Goal: Task Accomplishment & Management: Complete application form

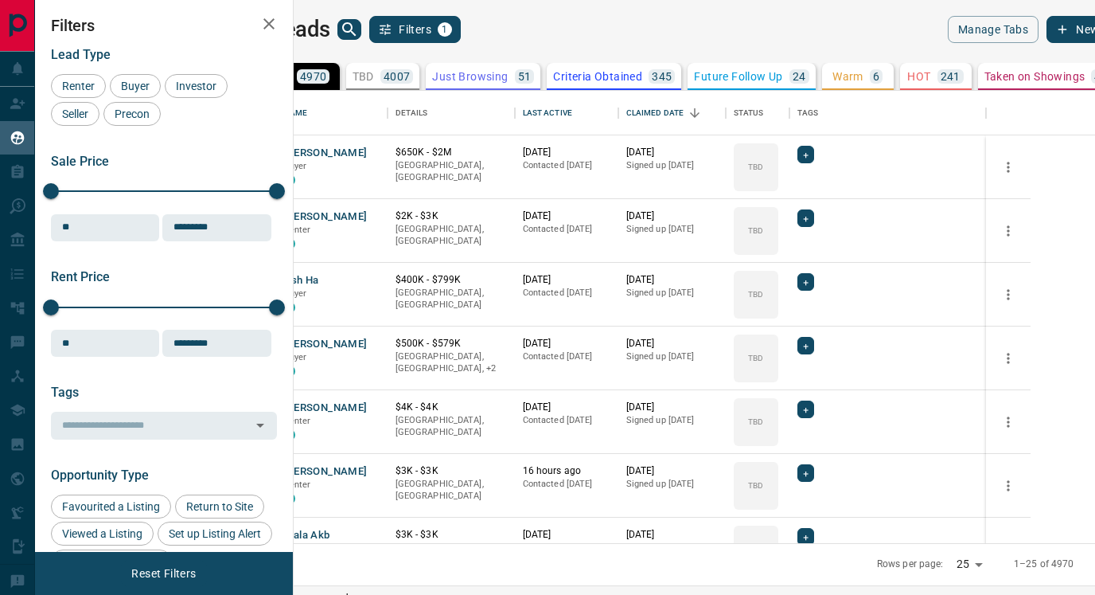
scroll to position [452, 794]
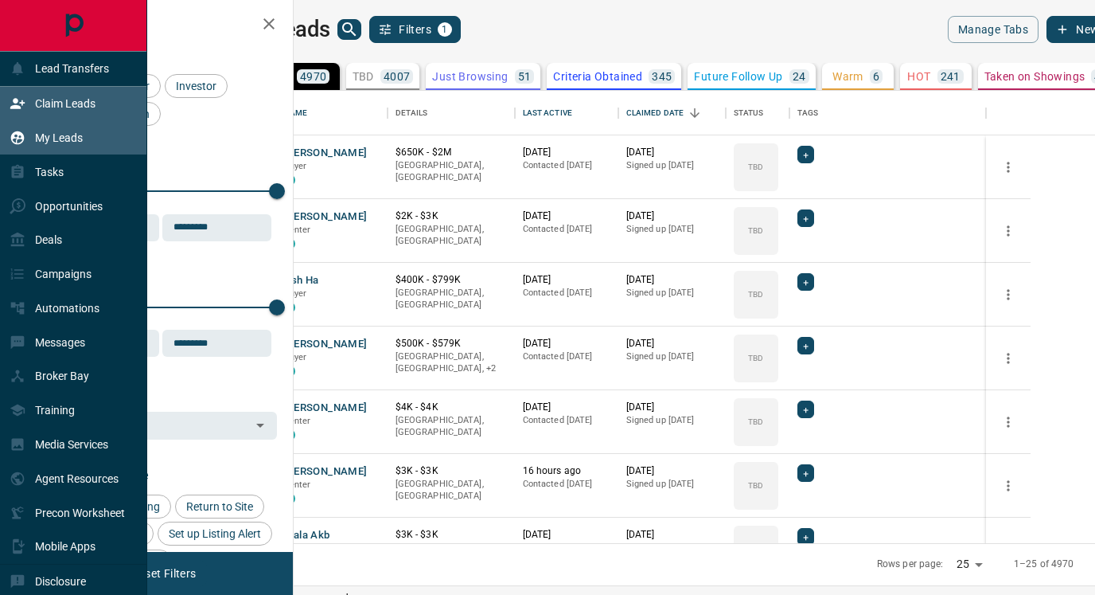
click at [61, 103] on p "Claim Leads" at bounding box center [65, 103] width 60 height 13
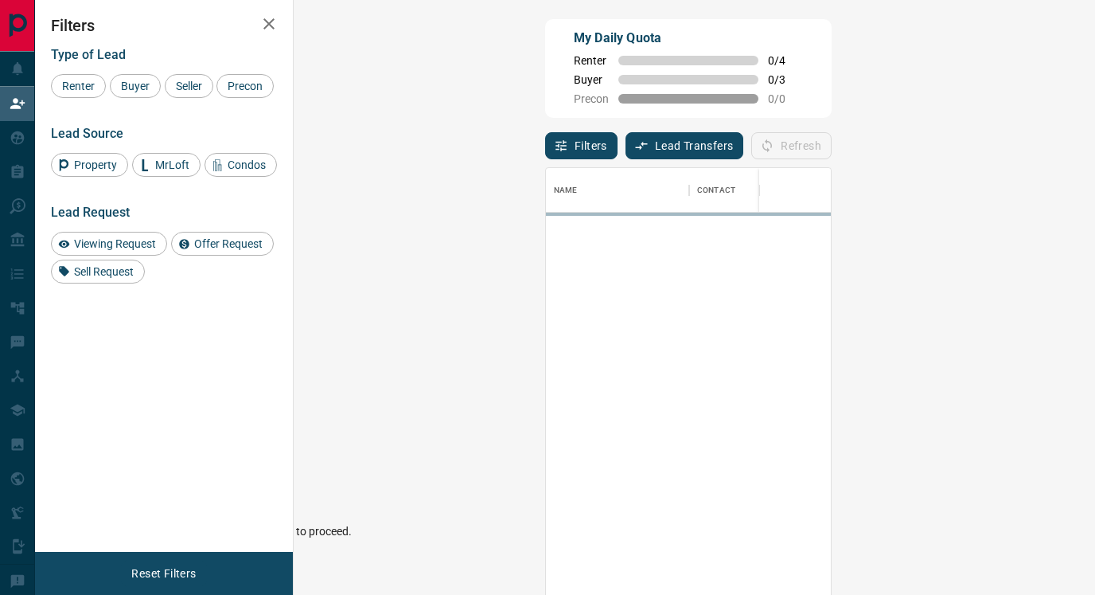
scroll to position [450, 767]
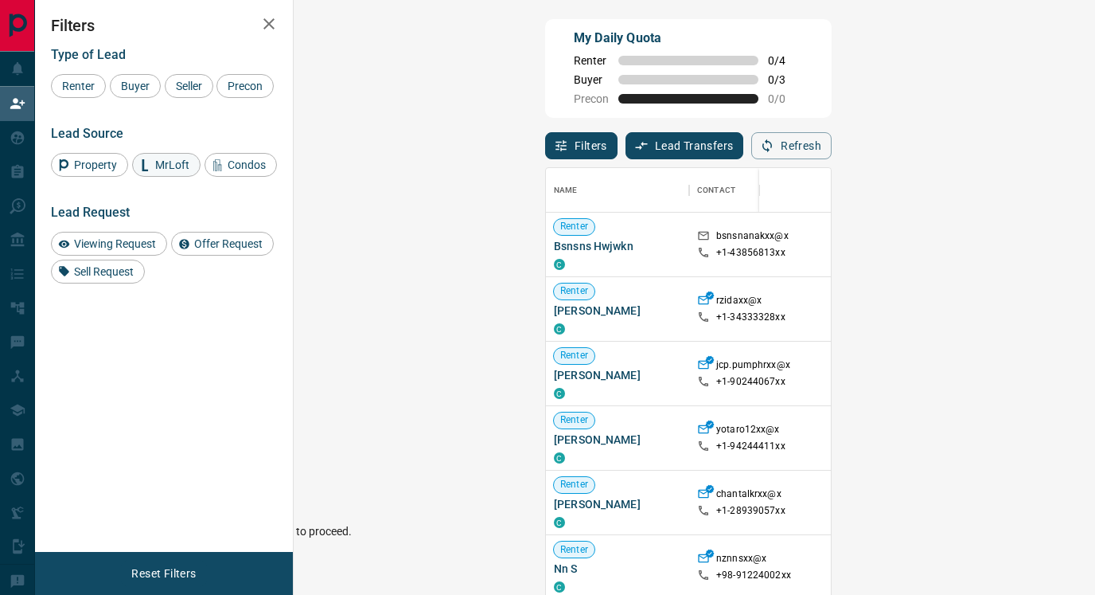
click at [162, 171] on span "MrLoft" at bounding box center [172, 164] width 45 height 13
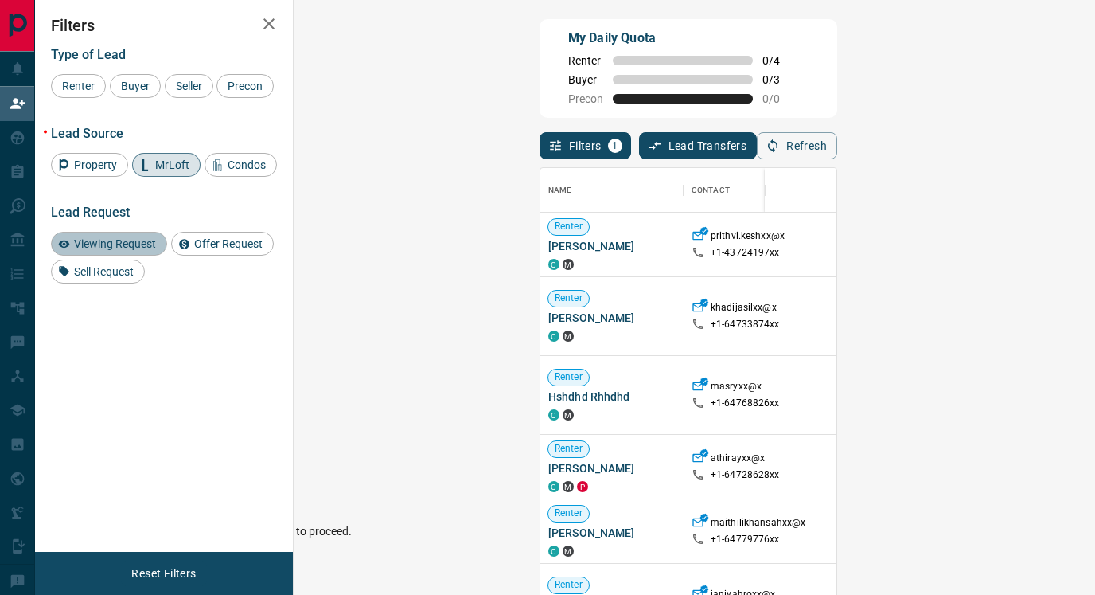
click at [113, 250] on span "Viewing Request" at bounding box center [114, 243] width 93 height 13
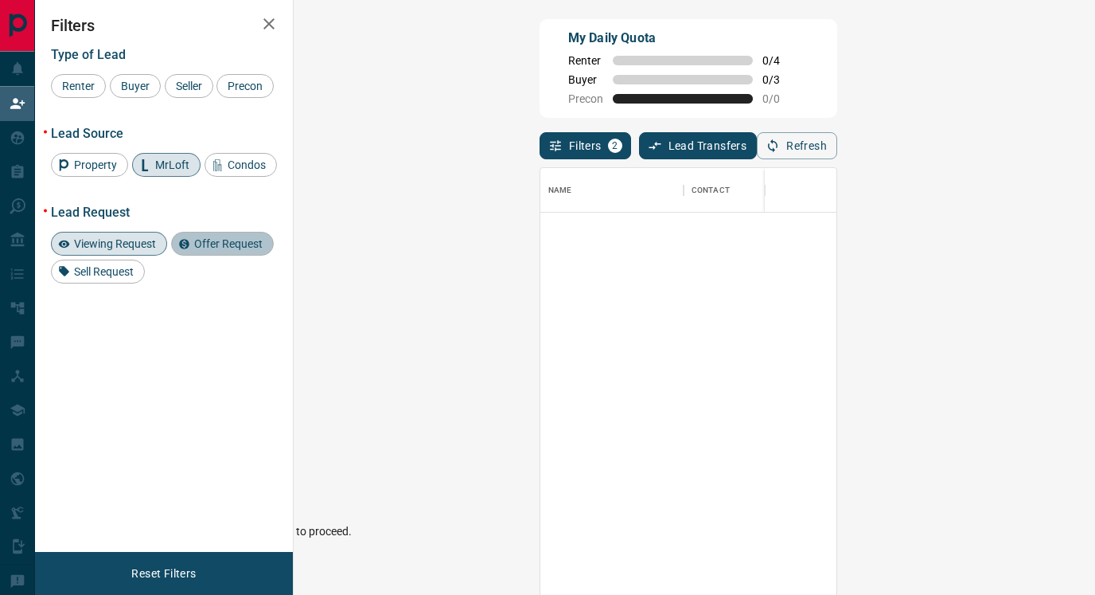
click at [217, 250] on span "Offer Request" at bounding box center [229, 243] width 80 height 13
click at [104, 250] on span "Viewing Request" at bounding box center [114, 243] width 93 height 13
click at [209, 250] on span "Offer Request" at bounding box center [229, 243] width 80 height 13
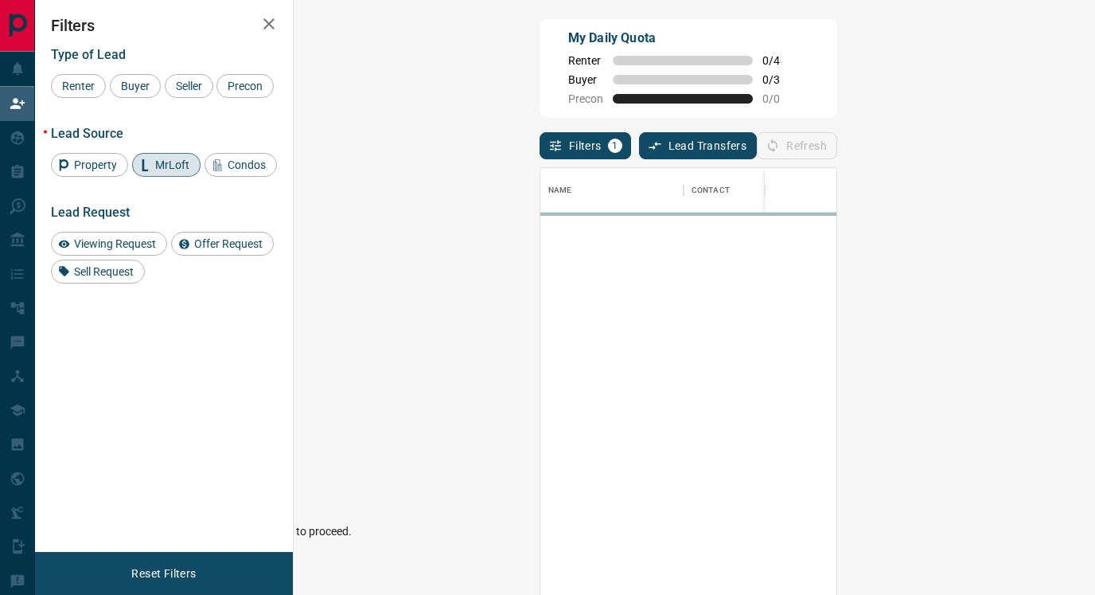
click at [150, 171] on span "MrLoft" at bounding box center [172, 164] width 45 height 13
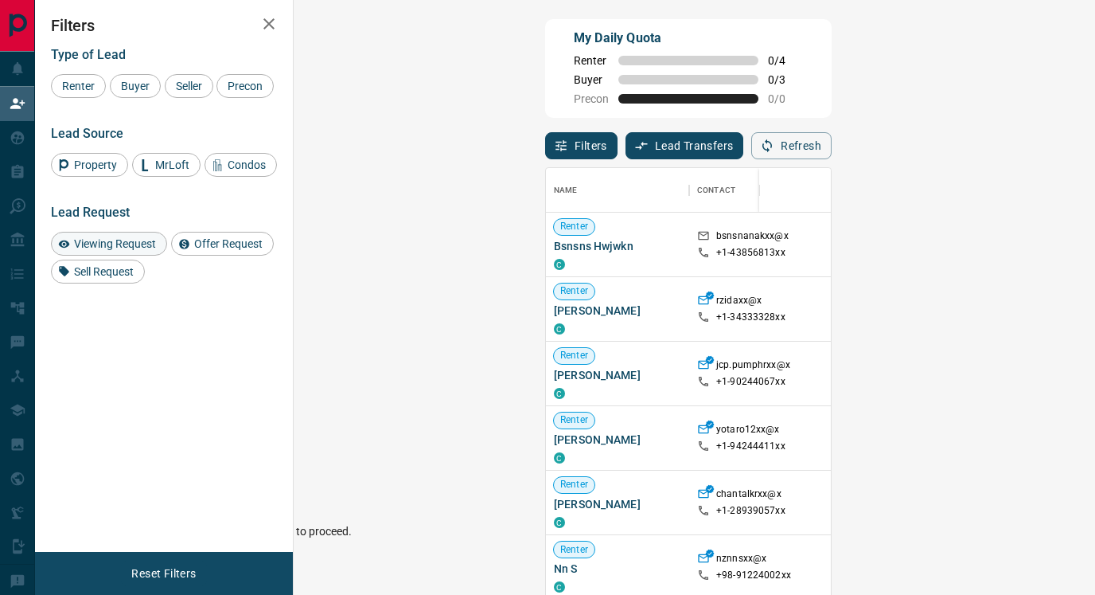
click at [110, 250] on span "Viewing Request" at bounding box center [114, 243] width 93 height 13
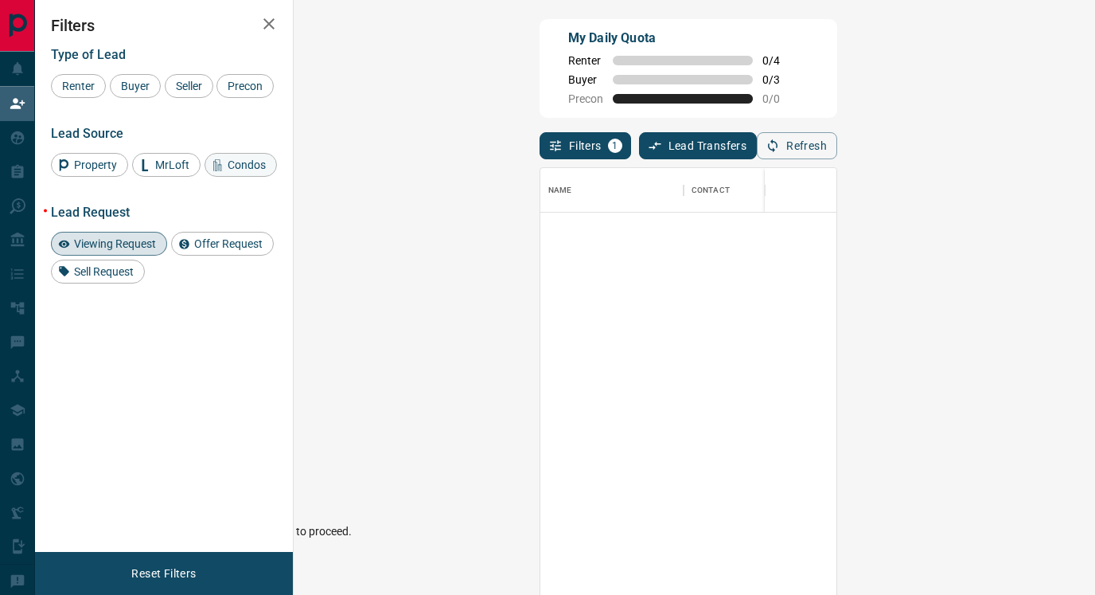
click at [237, 171] on span "Condos" at bounding box center [246, 164] width 49 height 13
click at [219, 250] on span "Offer Request" at bounding box center [229, 243] width 80 height 13
click at [123, 250] on span "Viewing Request" at bounding box center [114, 243] width 93 height 13
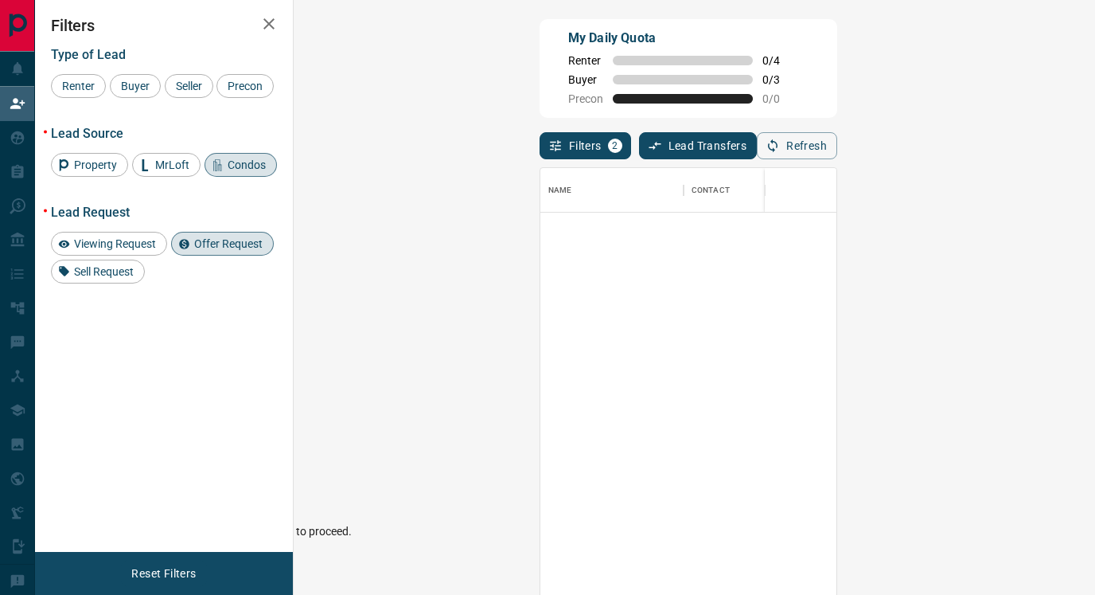
click at [181, 249] on icon at bounding box center [184, 244] width 10 height 10
click at [235, 171] on span "Condos" at bounding box center [246, 164] width 49 height 13
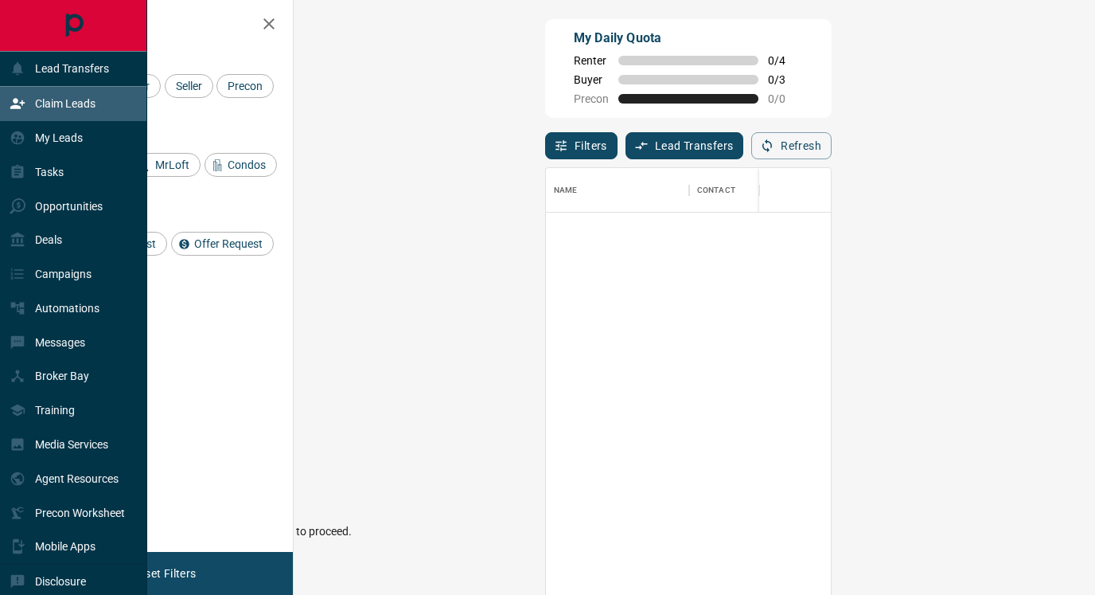
click at [58, 107] on p "Claim Leads" at bounding box center [65, 103] width 60 height 13
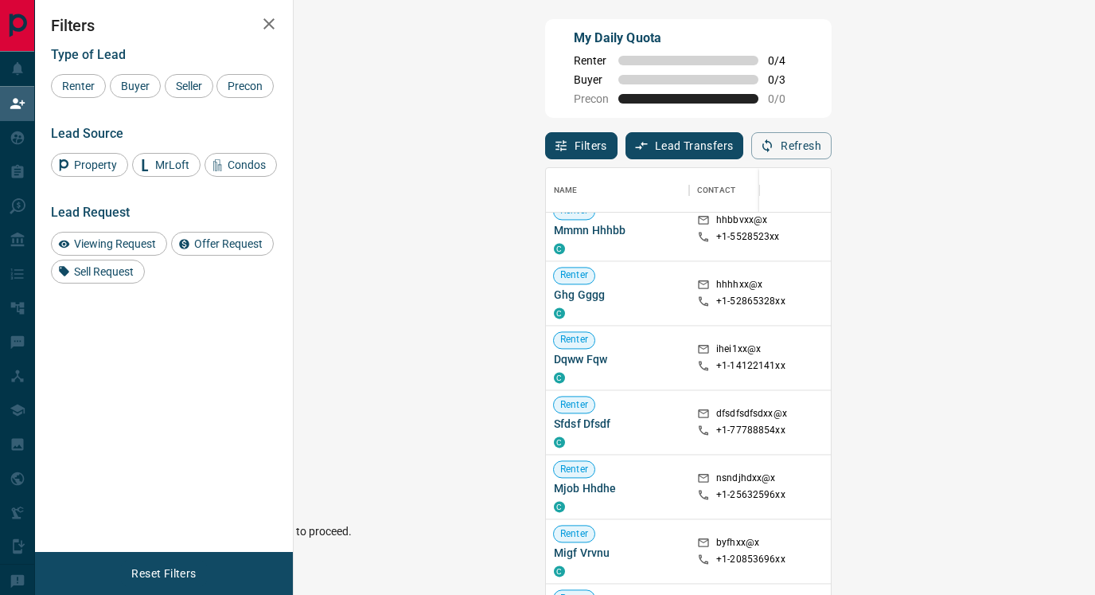
scroll to position [1879, 0]
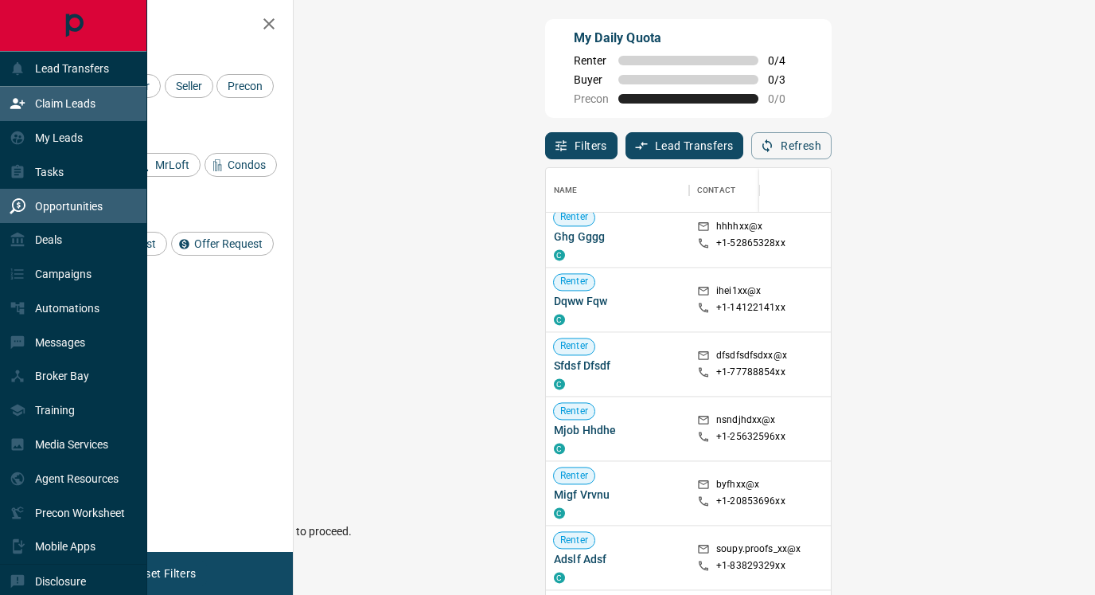
click at [64, 203] on p "Opportunities" at bounding box center [69, 206] width 68 height 13
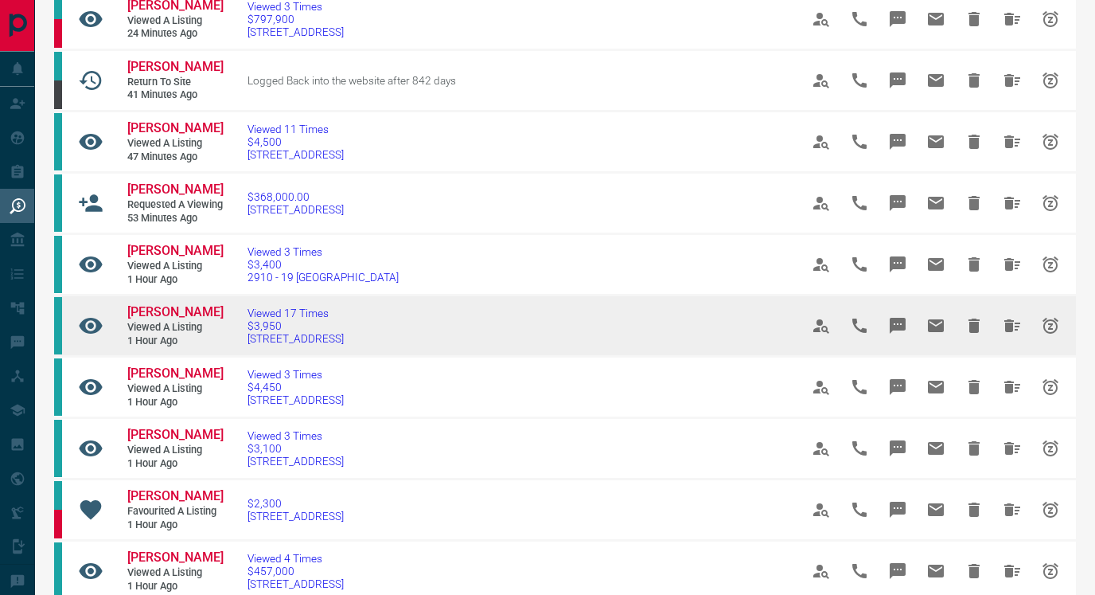
scroll to position [123, 0]
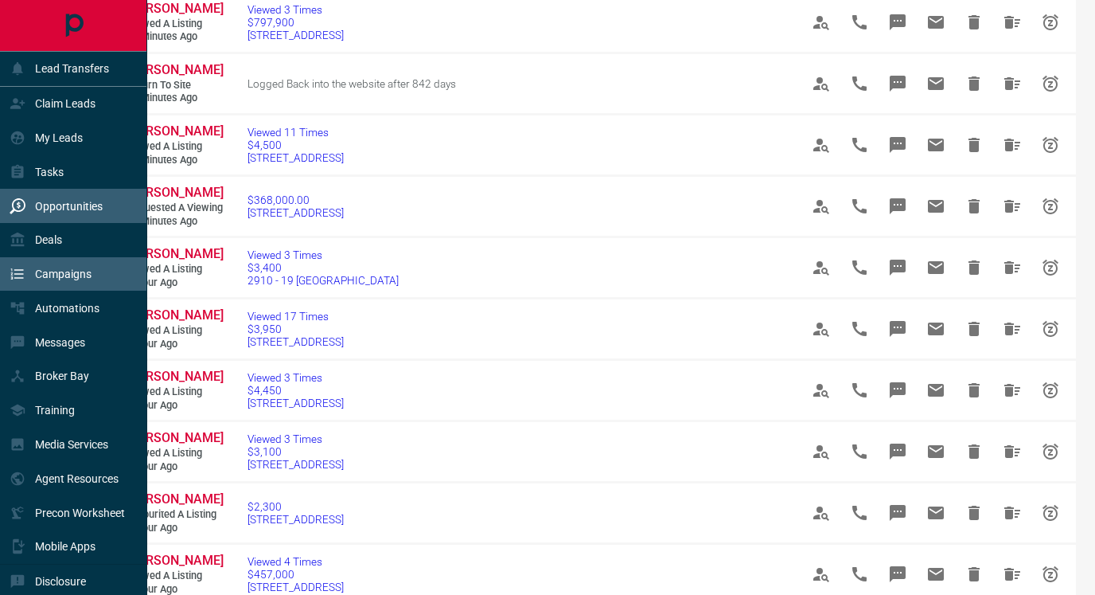
click at [83, 279] on p "Campaigns" at bounding box center [63, 273] width 57 height 13
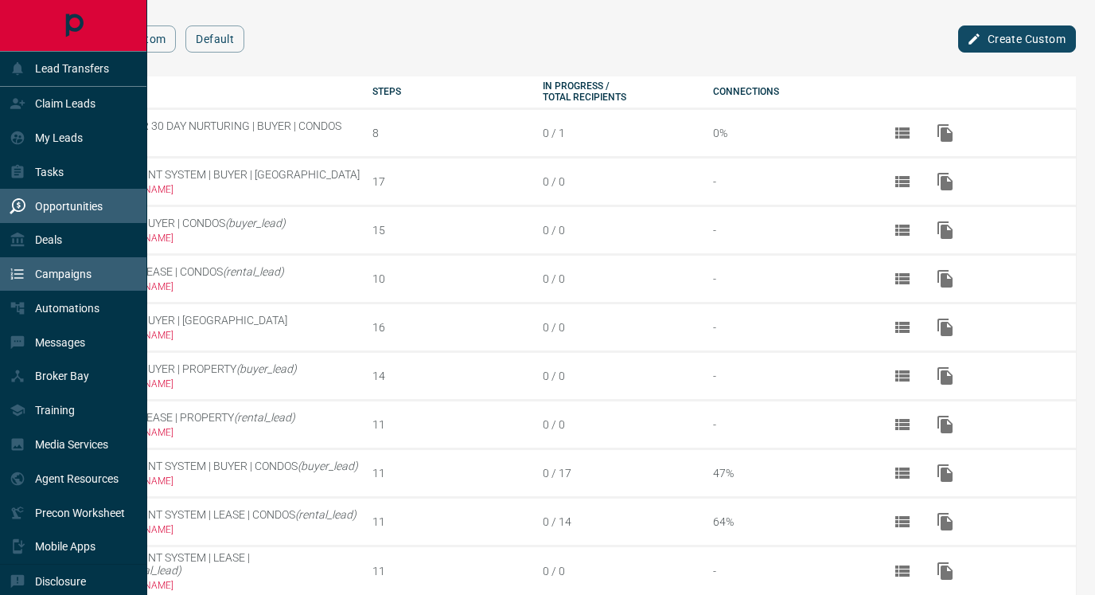
click at [60, 204] on p "Opportunities" at bounding box center [69, 206] width 68 height 13
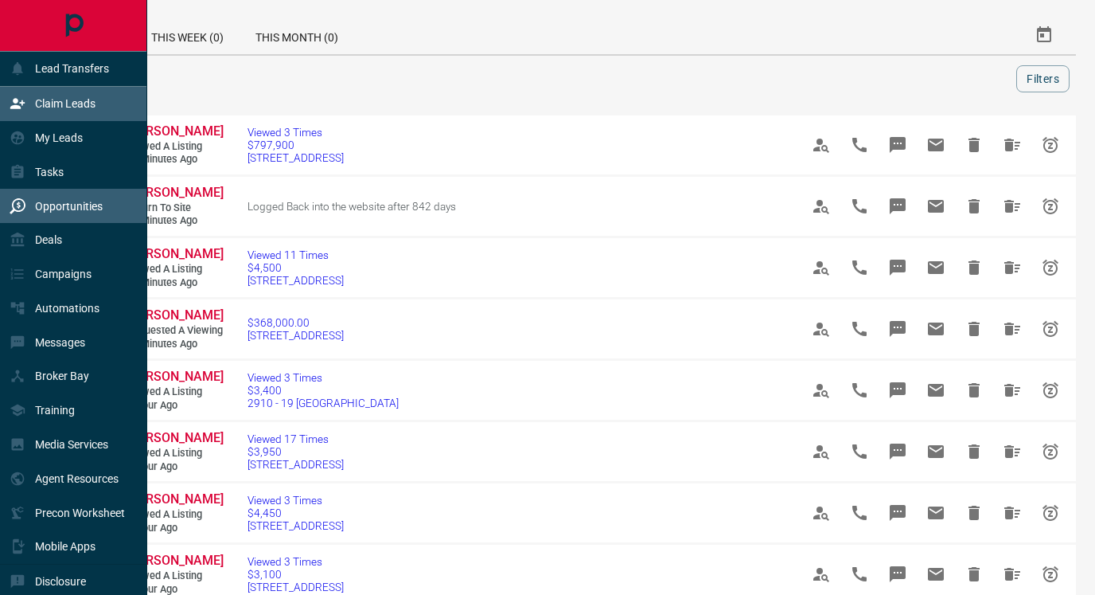
click at [66, 106] on p "Claim Leads" at bounding box center [65, 103] width 60 height 13
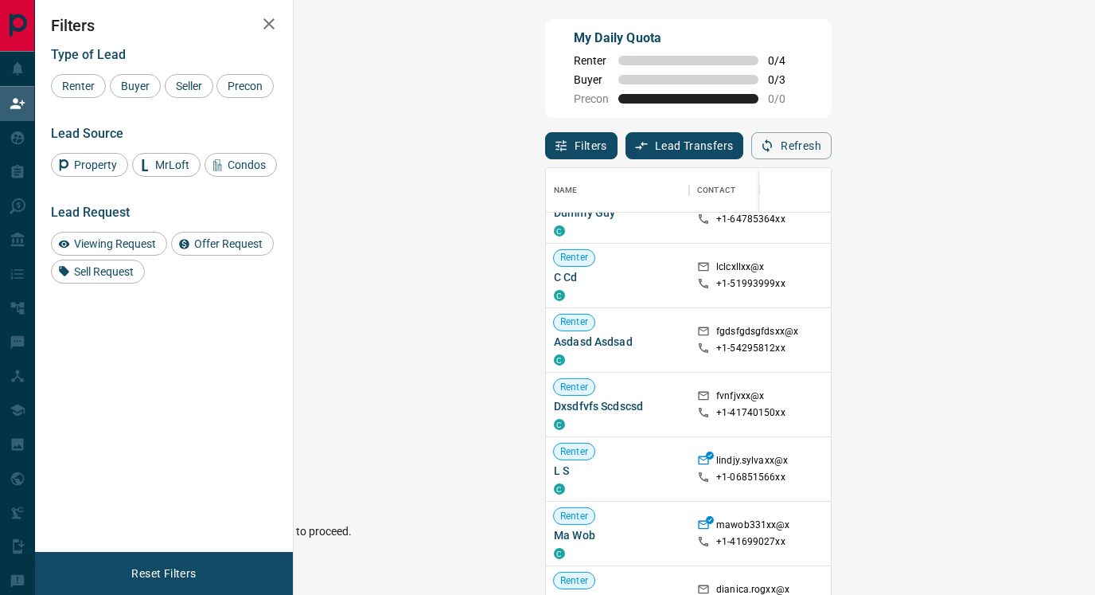
scroll to position [3844, 0]
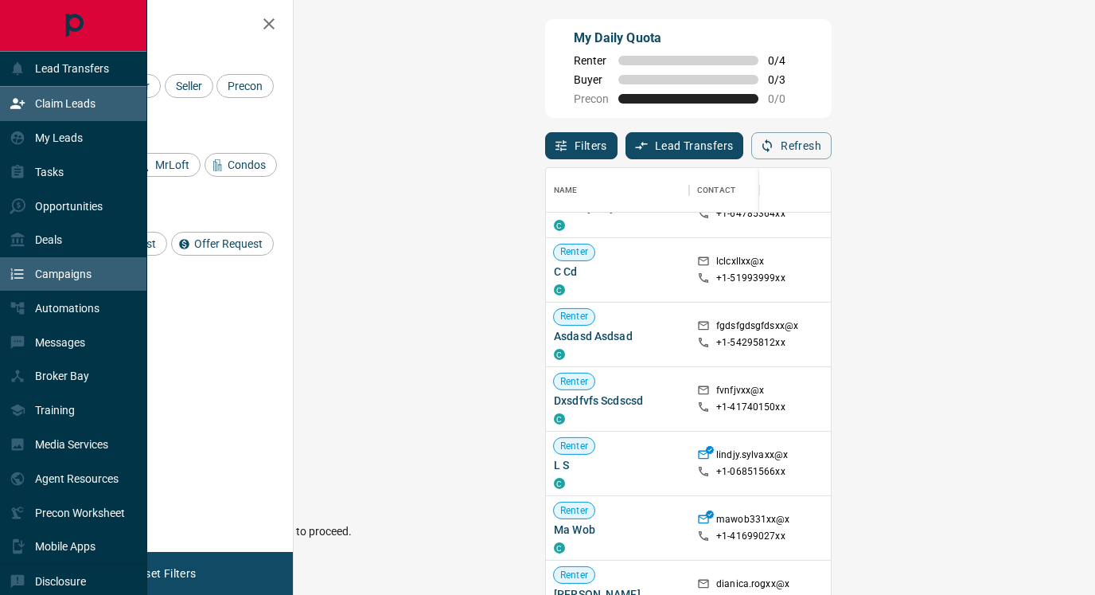
click at [104, 273] on div "Campaigns" at bounding box center [73, 274] width 147 height 34
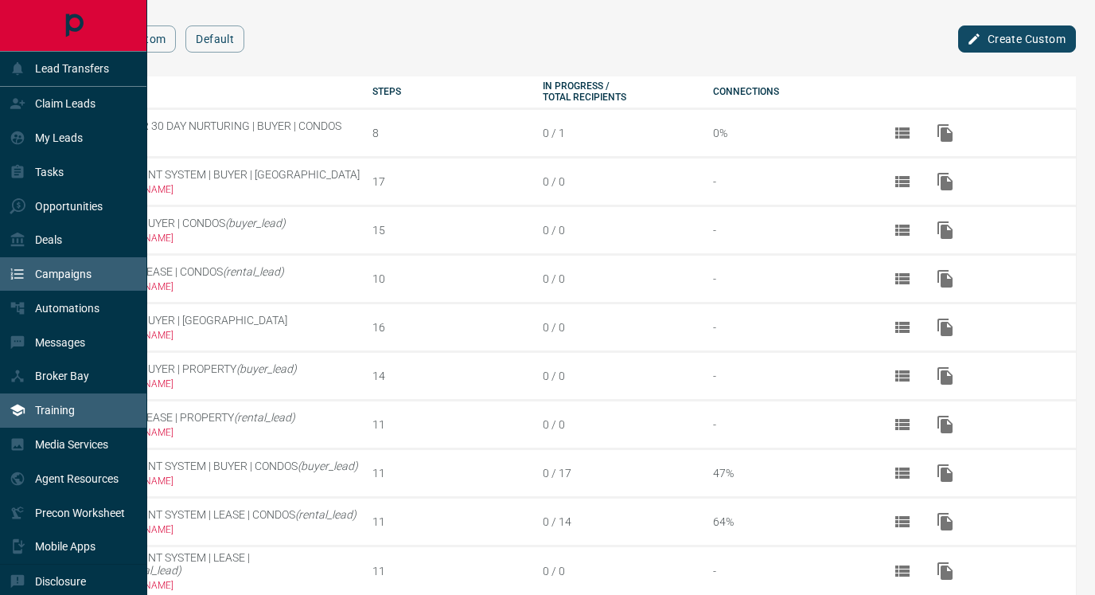
click at [64, 413] on p "Training" at bounding box center [55, 410] width 40 height 13
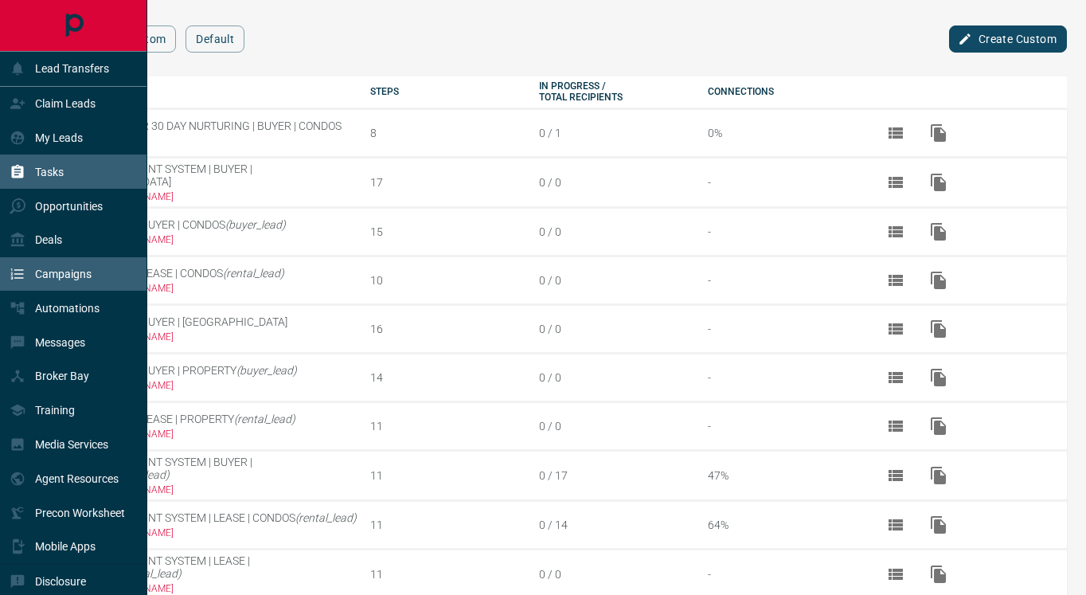
click at [92, 178] on div "Tasks" at bounding box center [73, 171] width 147 height 34
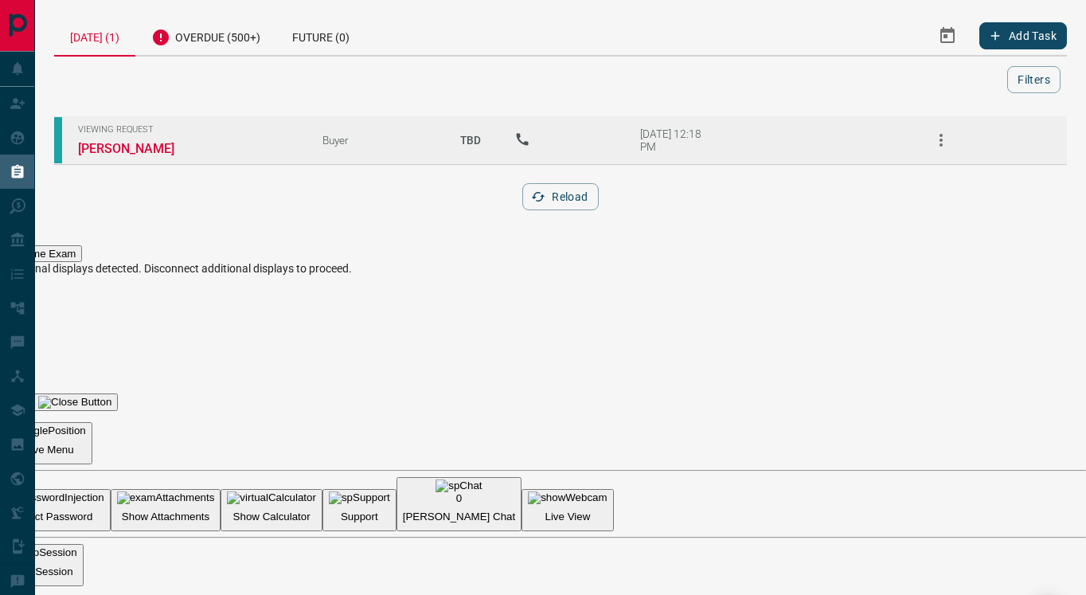
click at [198, 144] on td "Viewing Request [PERSON_NAME]" at bounding box center [176, 139] width 244 height 49
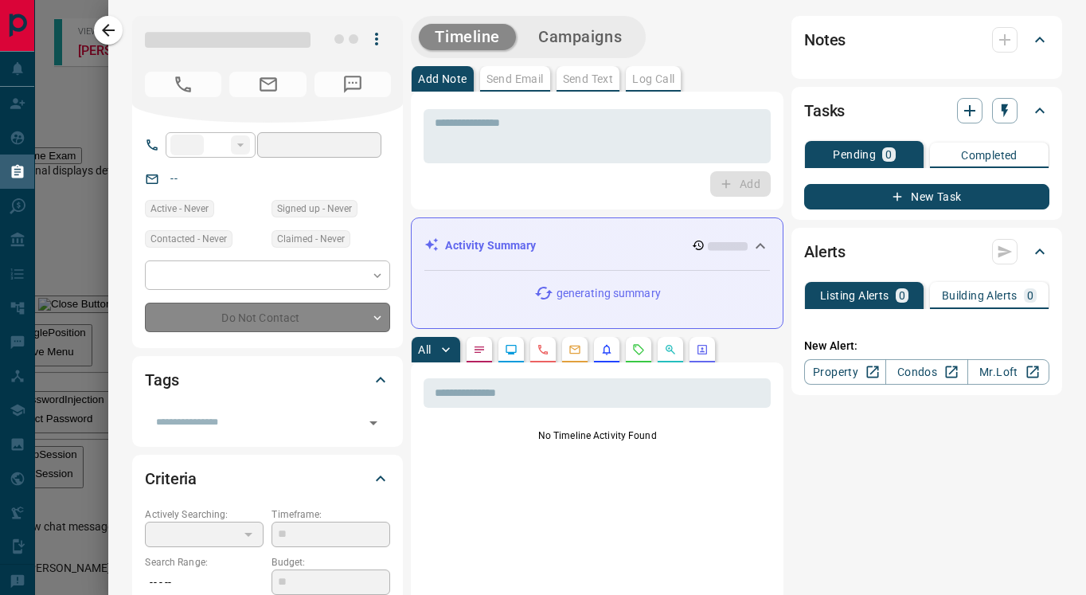
type input "**"
type input "**********"
type input "**"
type input "*********"
